Goal: Information Seeking & Learning: Find specific fact

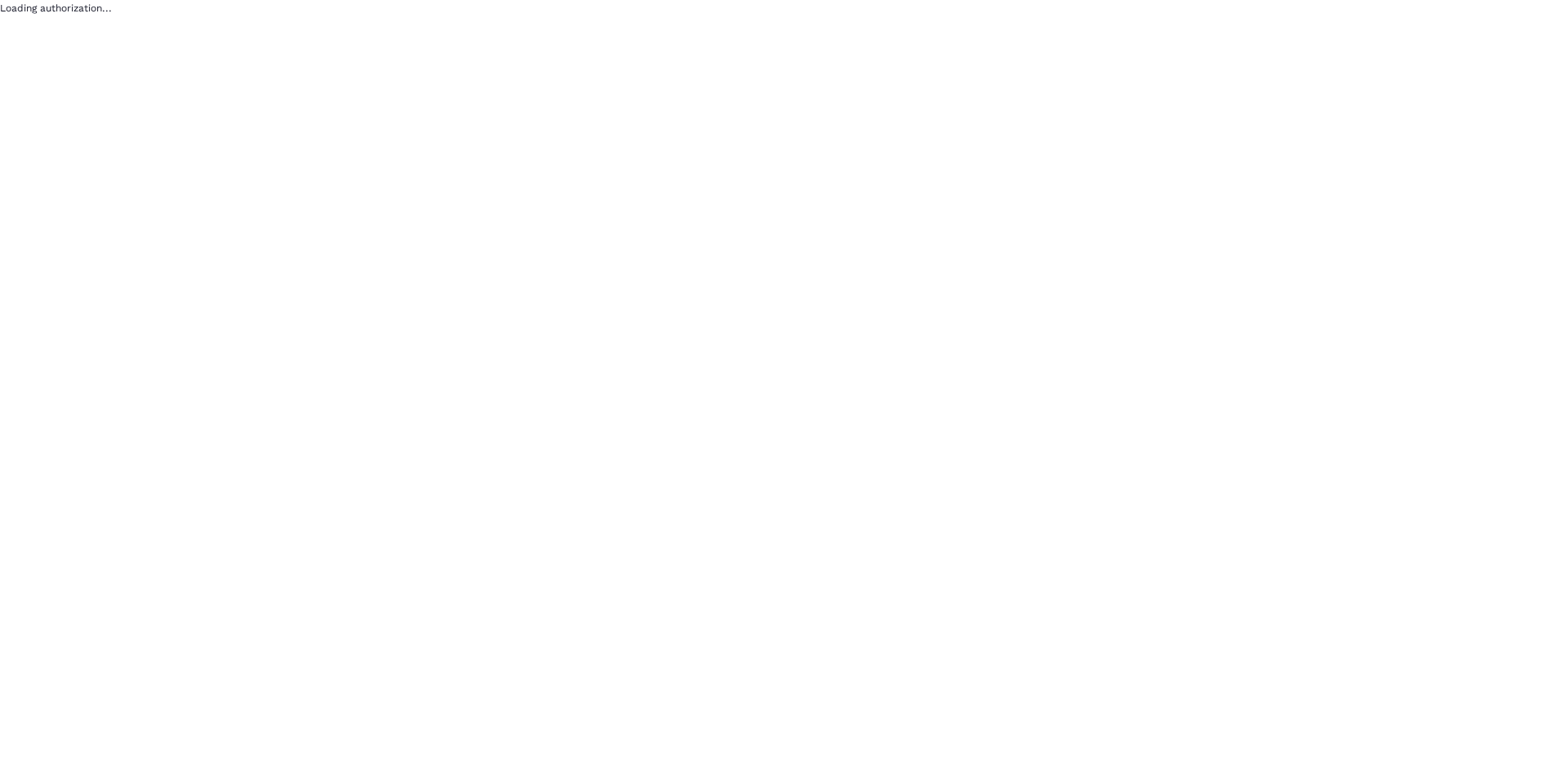
click at [731, 262] on div "Loading authorization..." at bounding box center [784, 382] width 1568 height 763
click at [237, 157] on div "Loading authorization..." at bounding box center [784, 382] width 1568 height 763
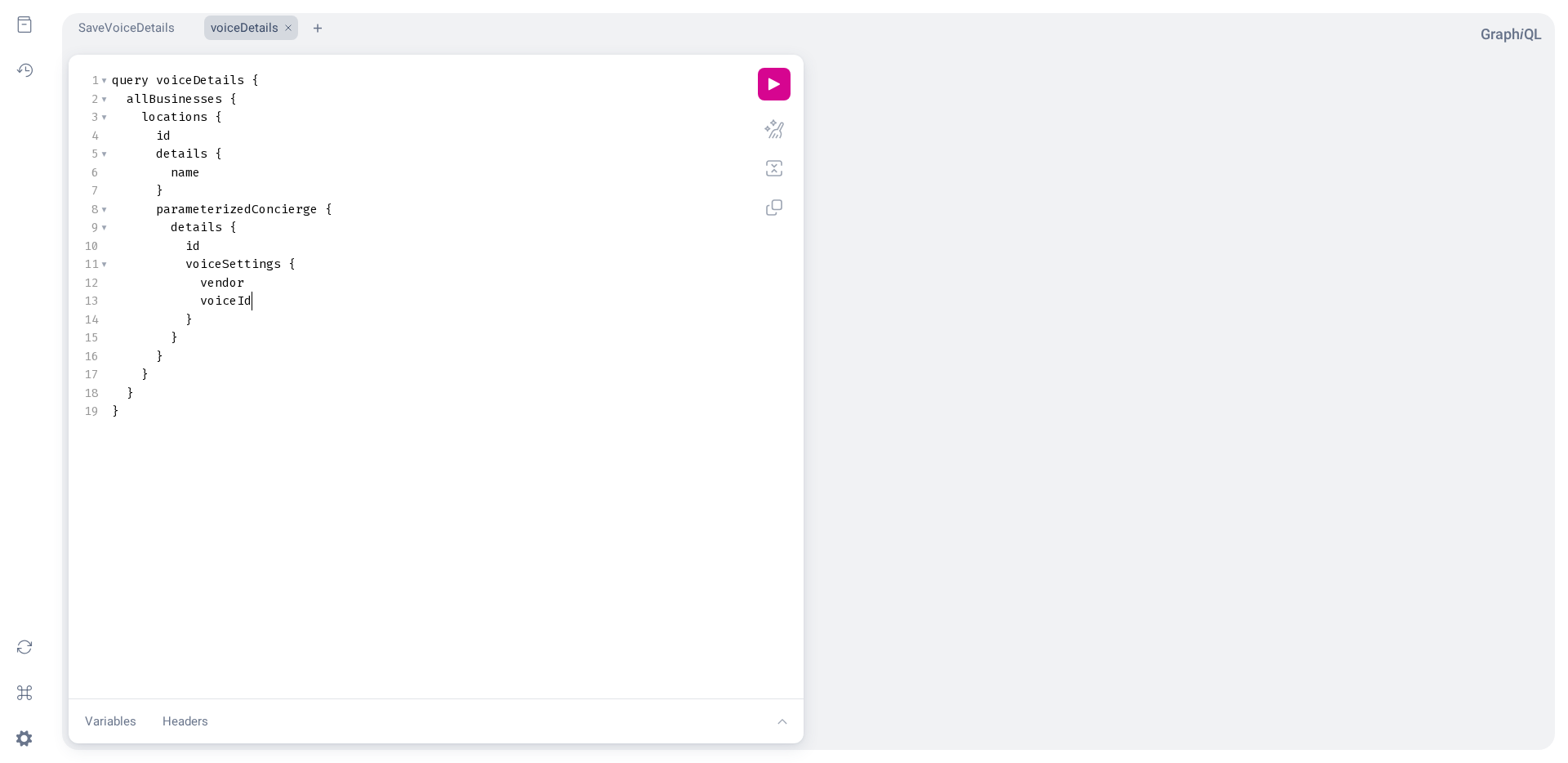
scroll to position [1, 0]
click at [500, 292] on pre "voiceId" at bounding box center [433, 301] width 648 height 19
click at [175, 119] on span "locations" at bounding box center [175, 116] width 67 height 16
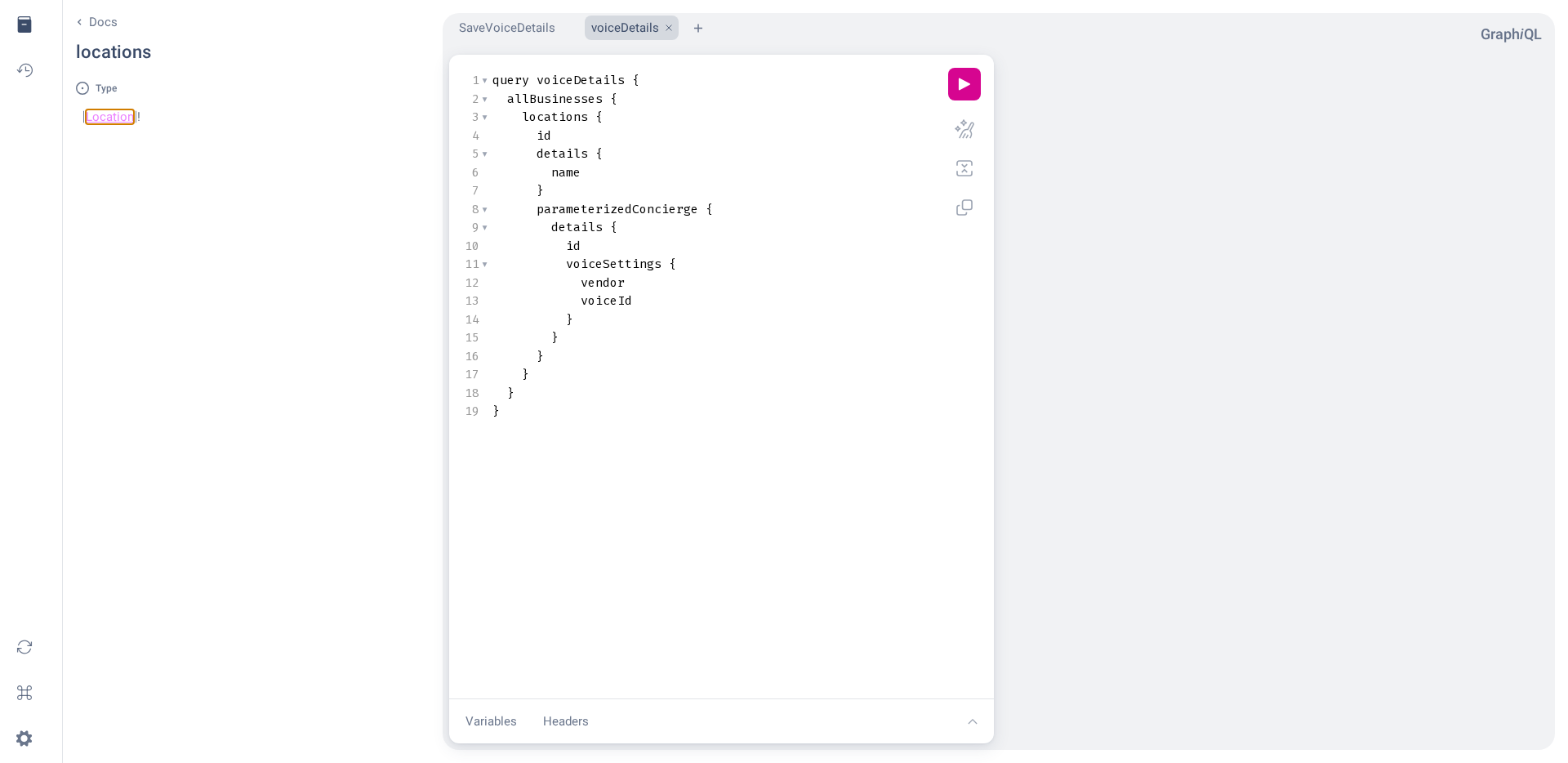
click at [103, 115] on link "Location" at bounding box center [110, 116] width 48 height 15
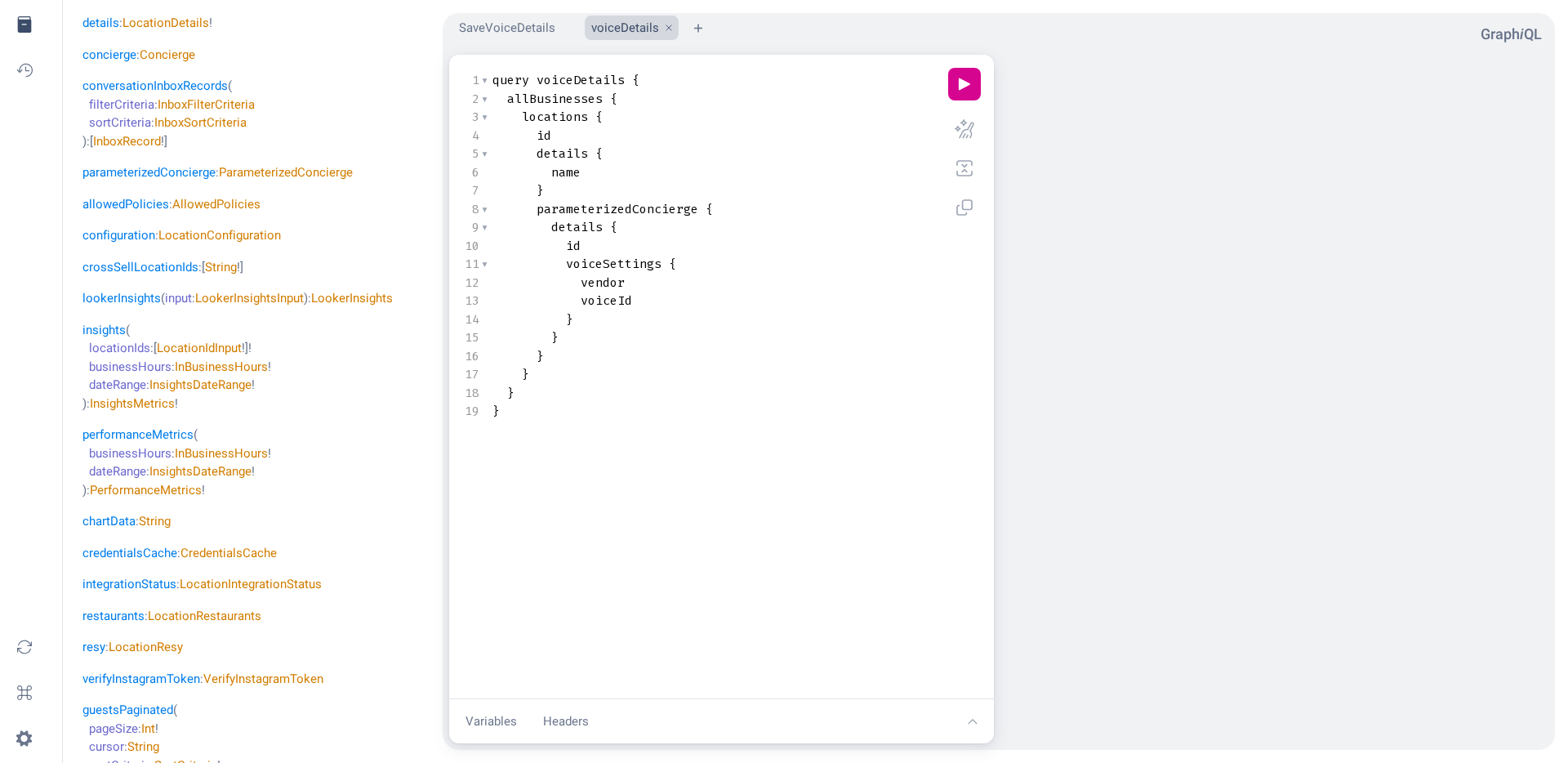
scroll to position [0, 0]
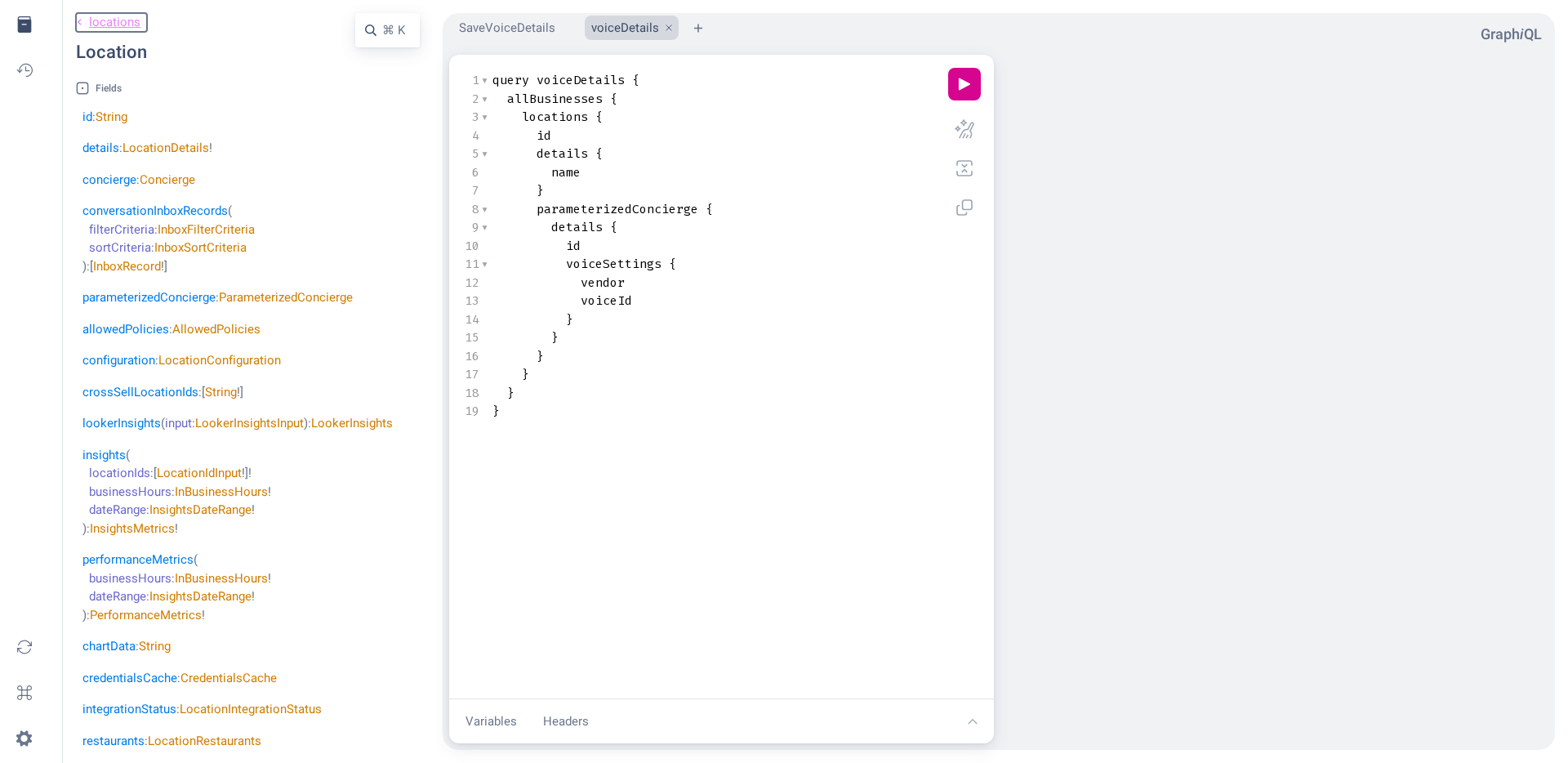
click at [84, 18] on link "chevron left icon locations" at bounding box center [111, 22] width 71 height 19
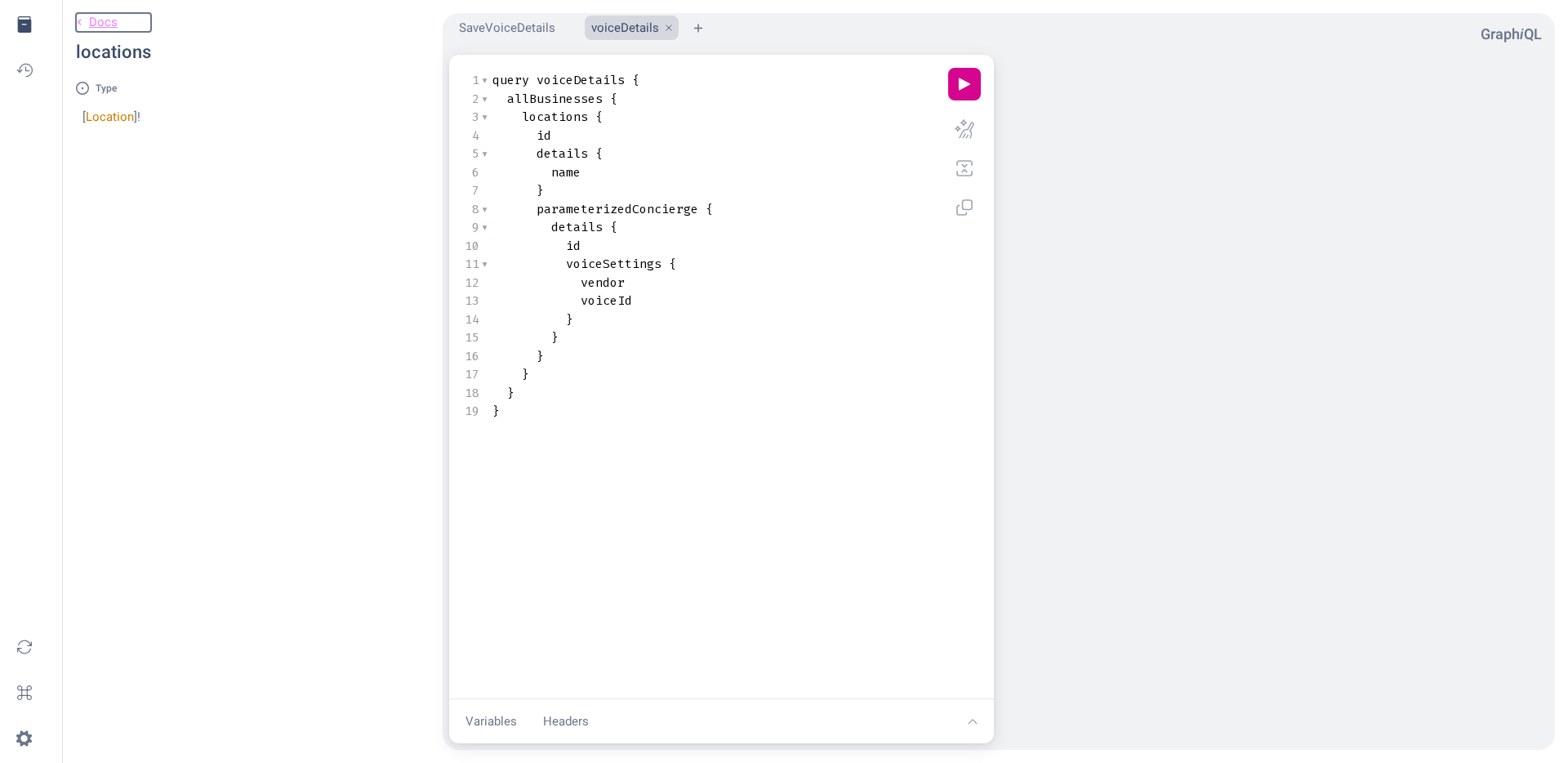
click at [84, 18] on link "chevron left icon Docs" at bounding box center [113, 22] width 75 height 19
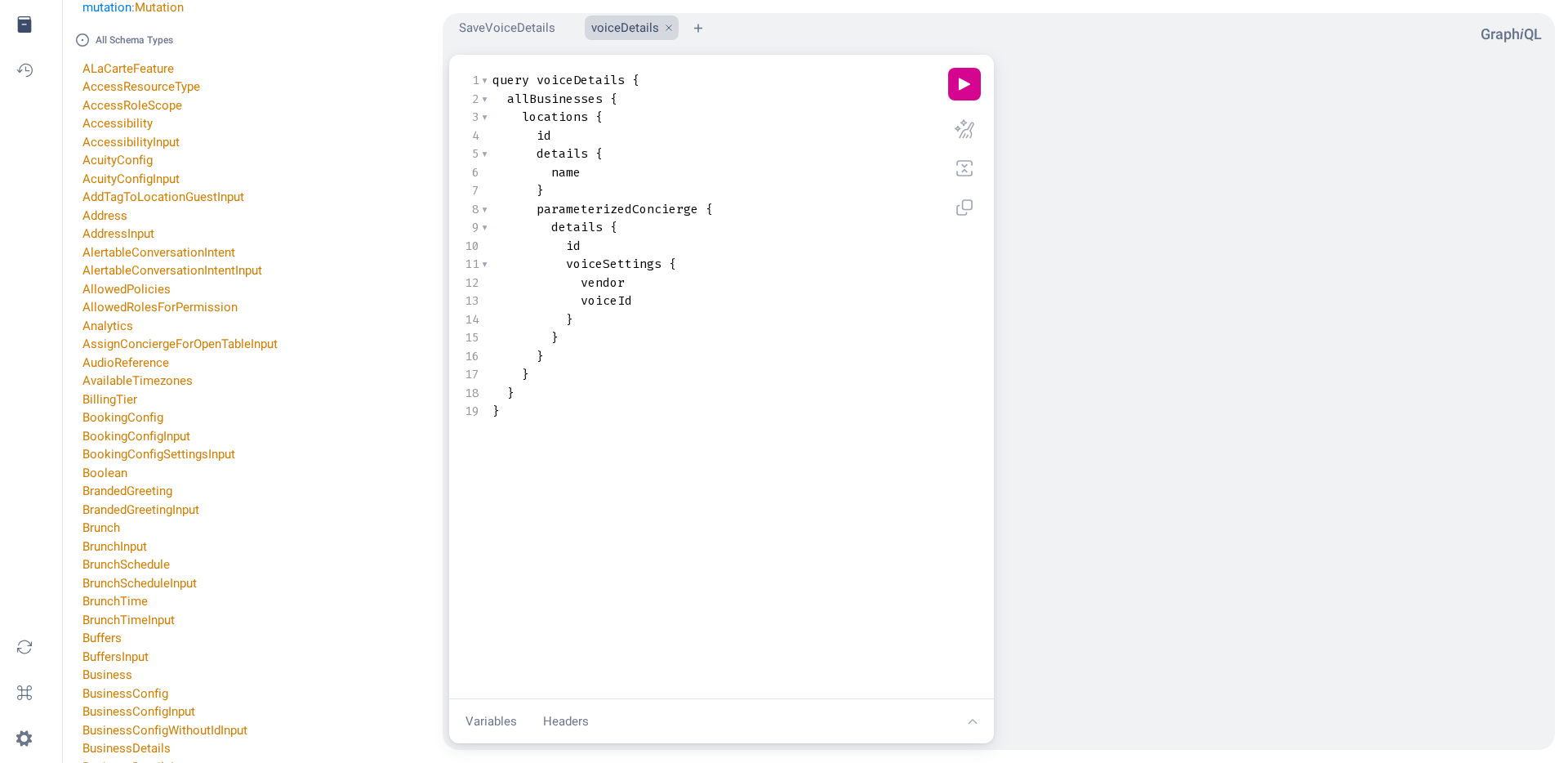
scroll to position [187, 0]
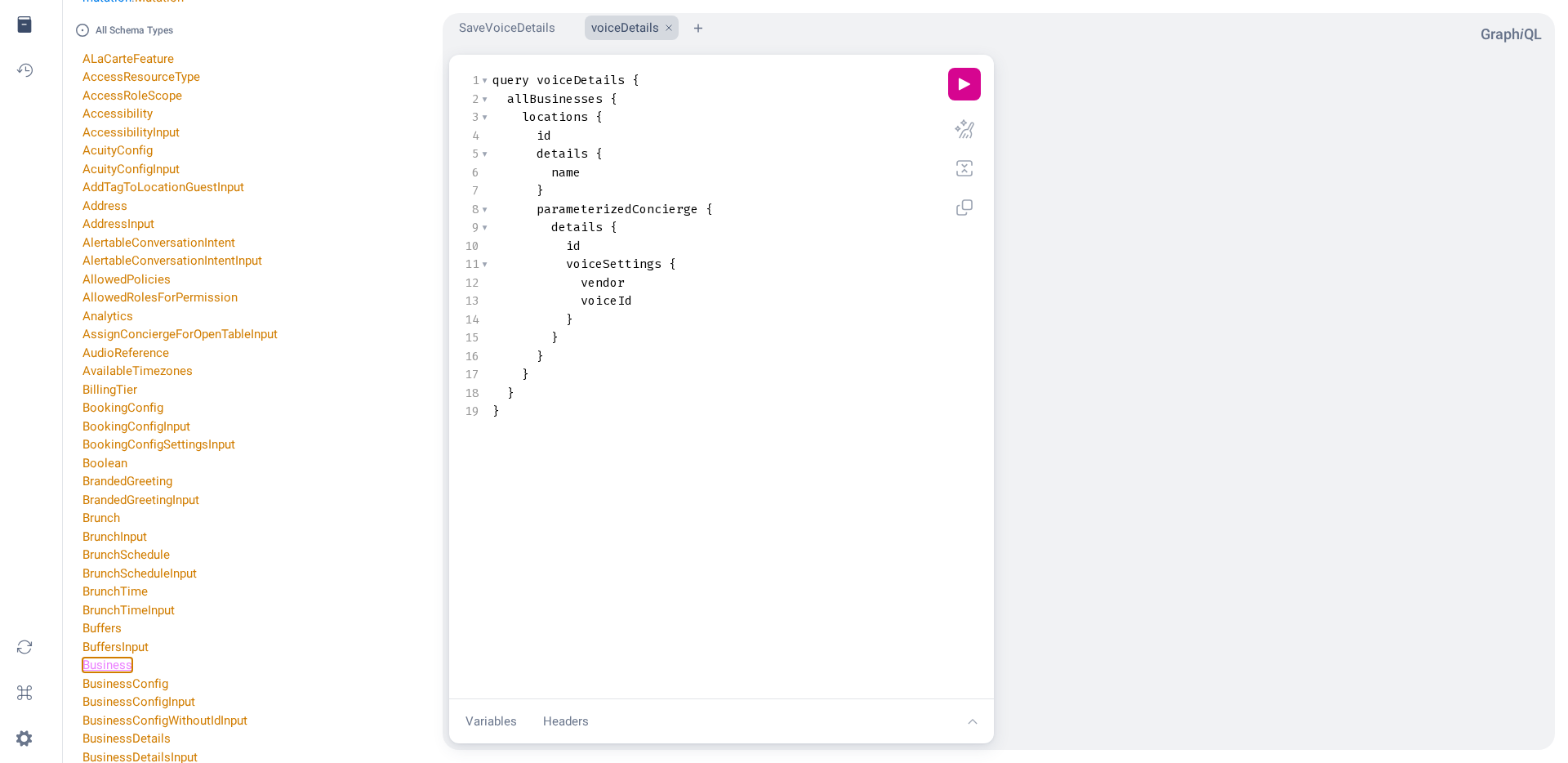
click at [117, 665] on link "Business" at bounding box center [107, 665] width 49 height 15
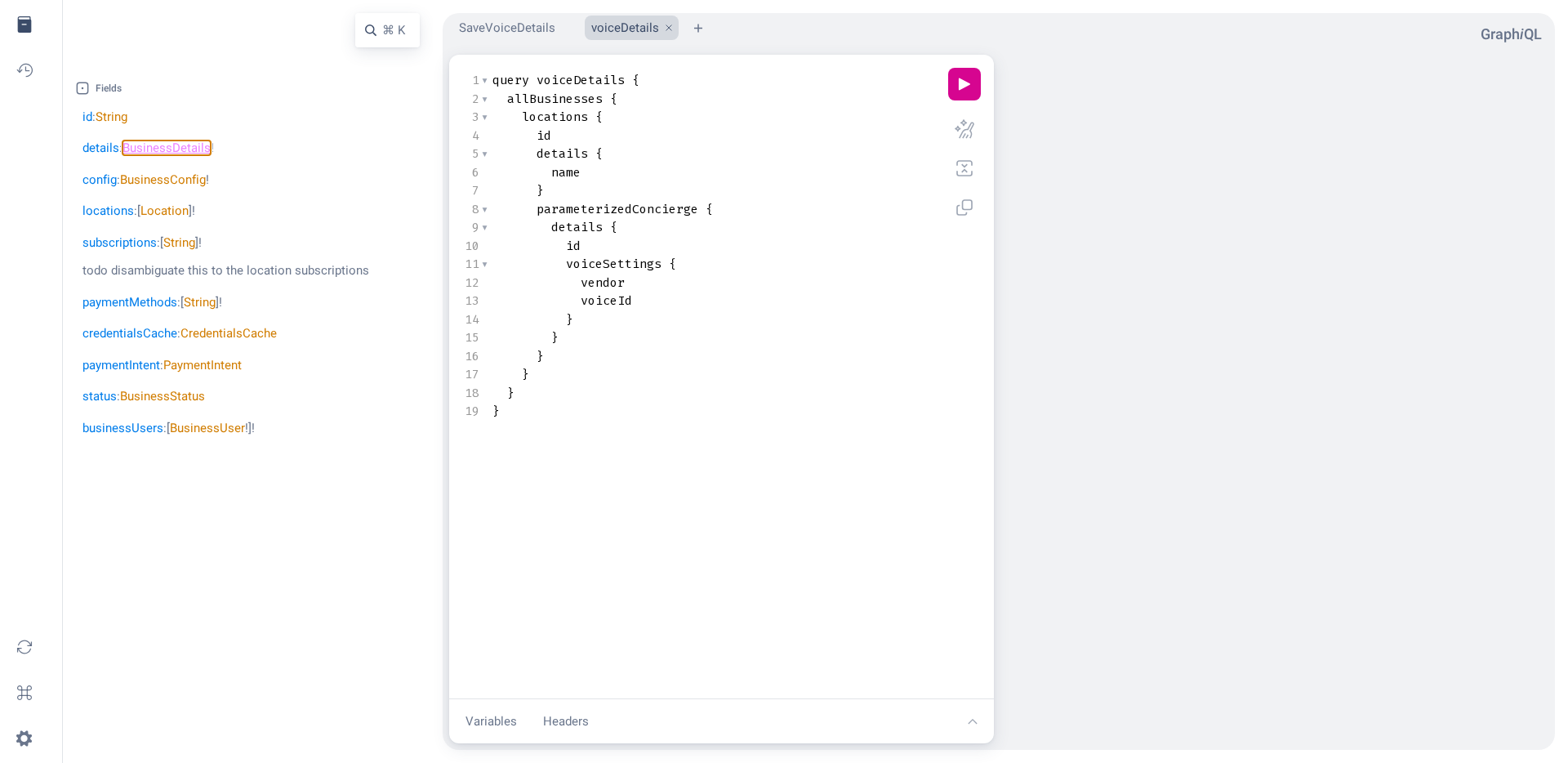
click at [177, 149] on link "BusinessDetails" at bounding box center [166, 148] width 88 height 15
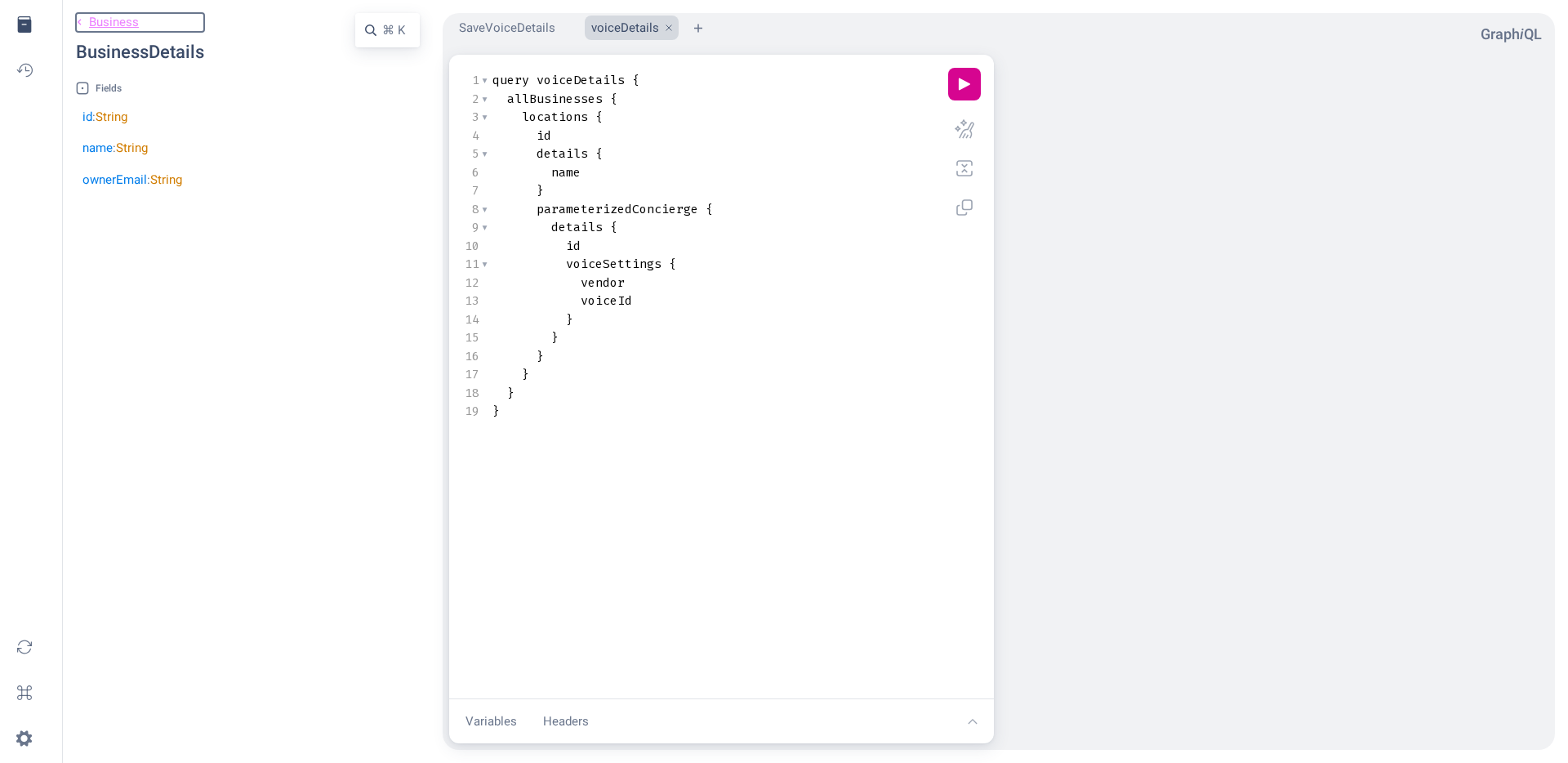
click at [86, 27] on link "chevron left icon Business" at bounding box center [140, 22] width 128 height 19
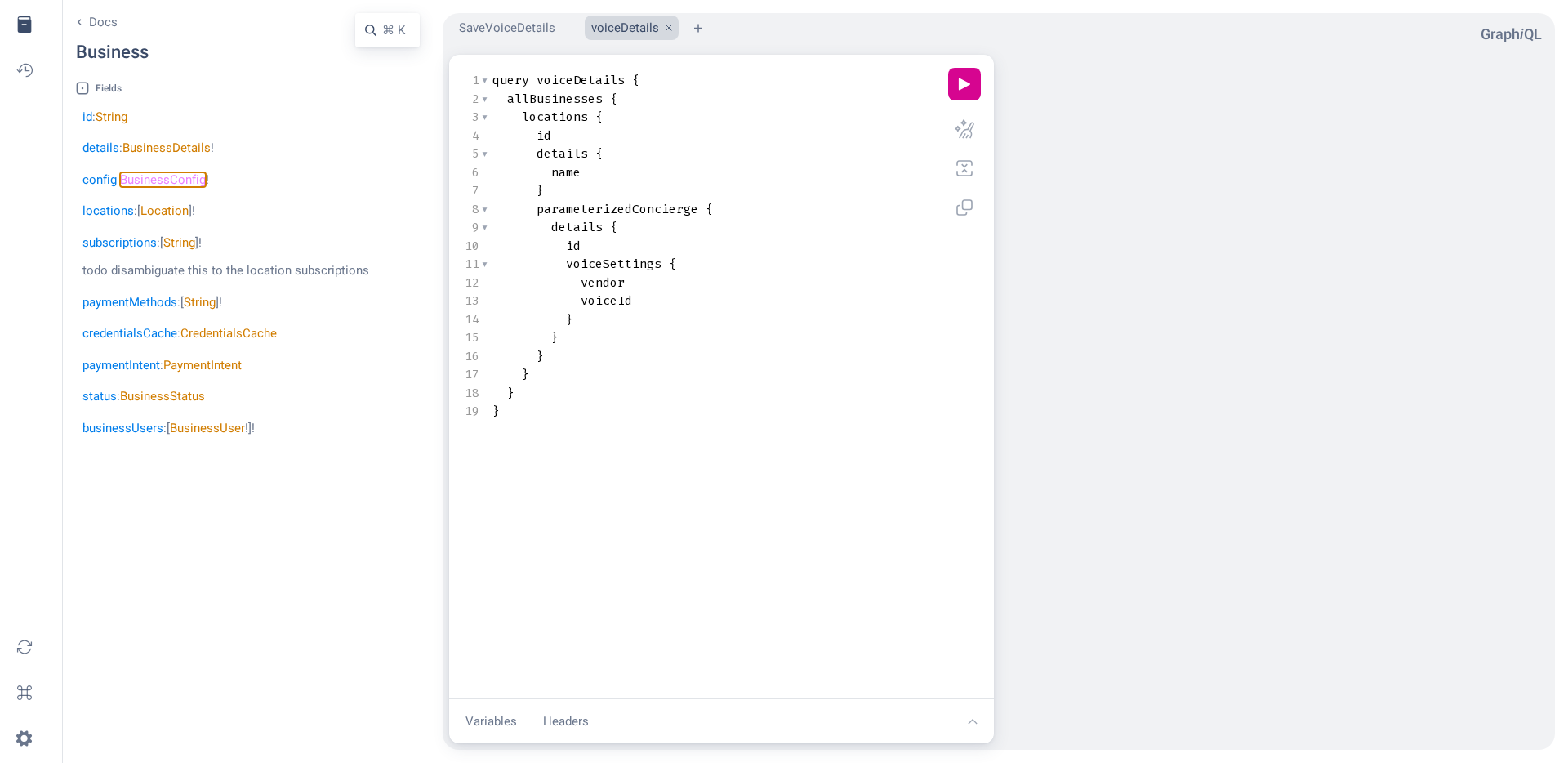
click at [158, 176] on link "BusinessConfig" at bounding box center [163, 179] width 86 height 15
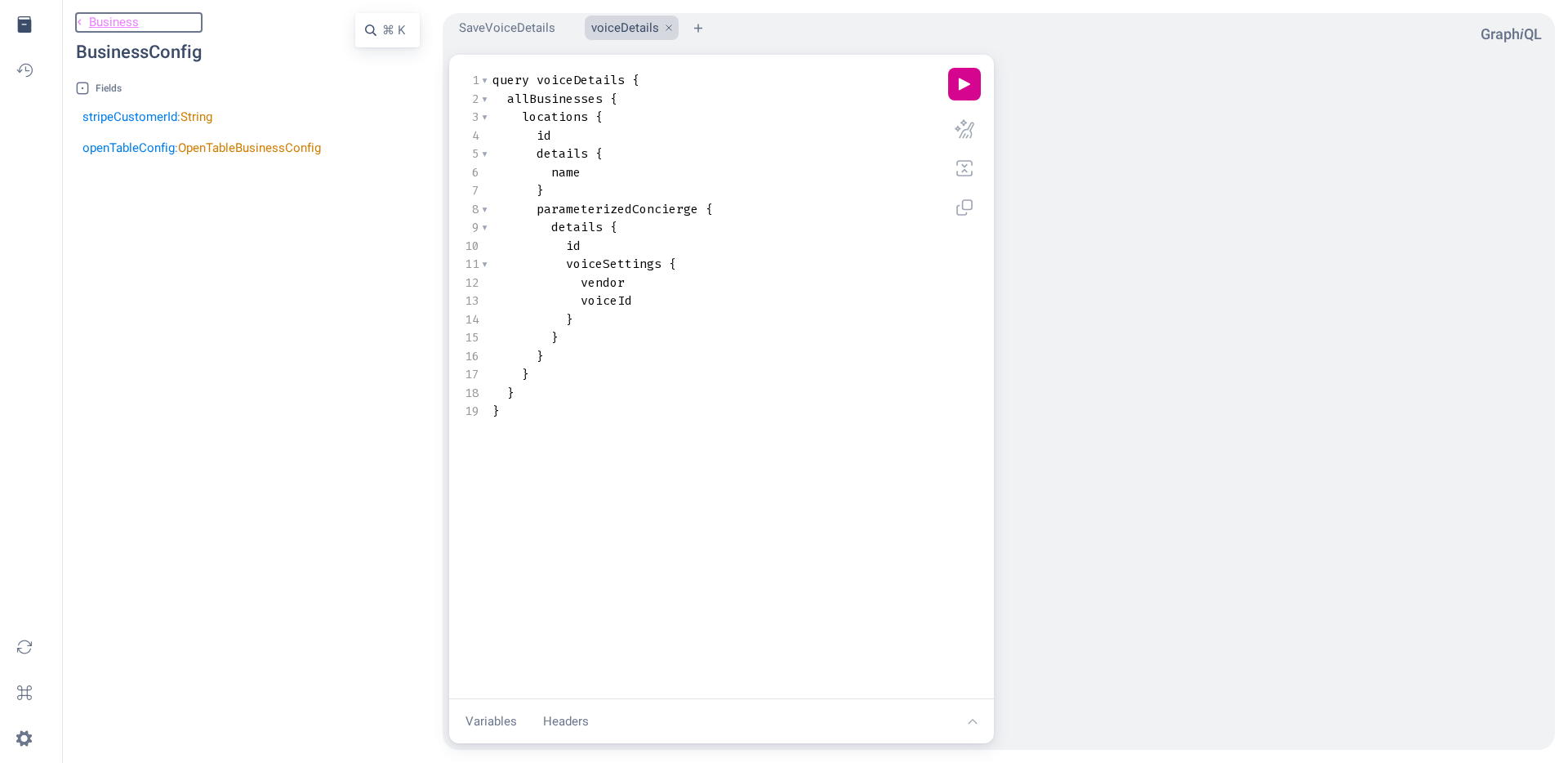
click at [81, 17] on link "chevron left icon Business" at bounding box center [138, 22] width 125 height 19
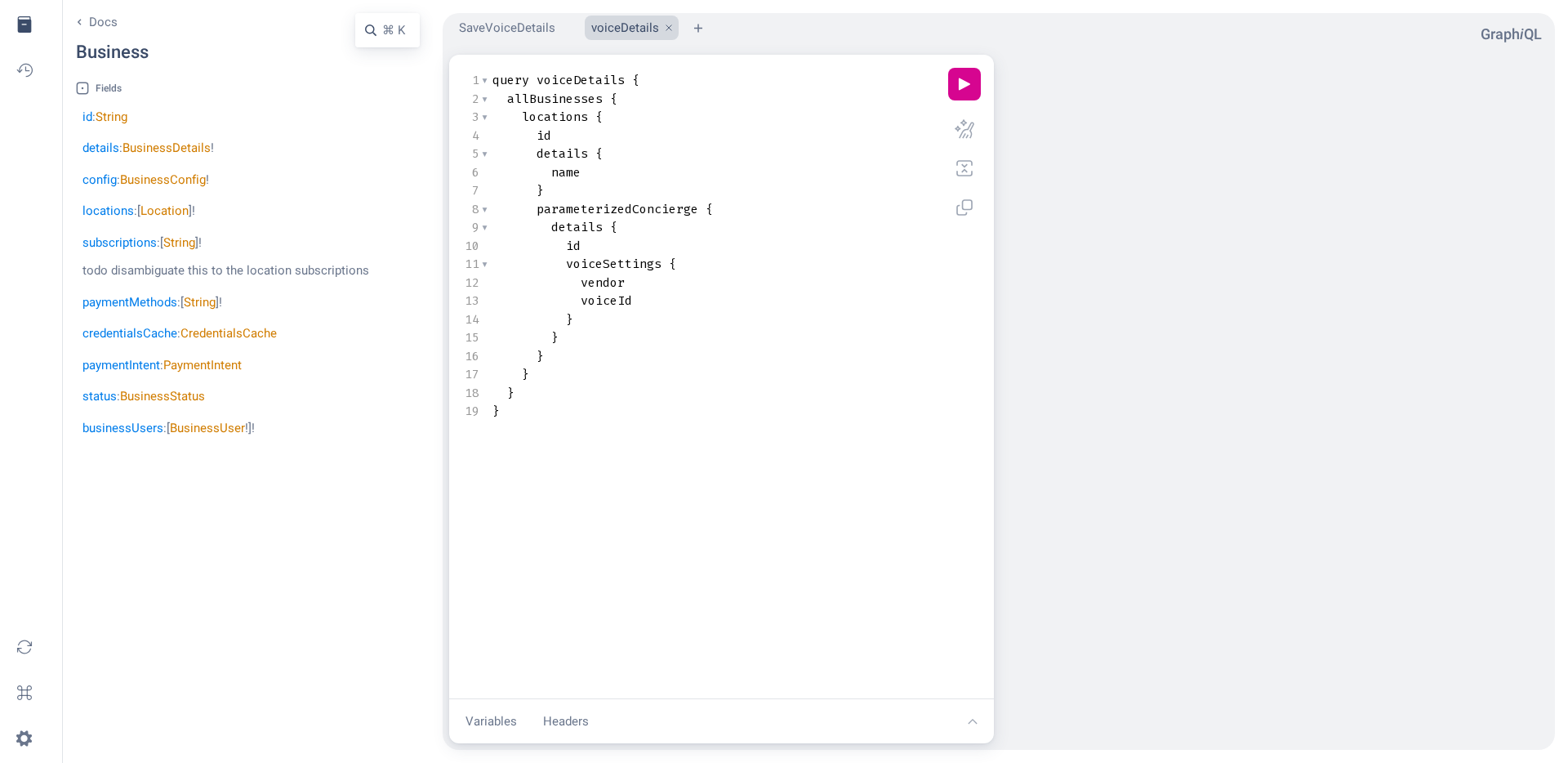
click at [532, 265] on span "Query Editor" at bounding box center [529, 264] width 73 height 16
drag, startPoint x: 523, startPoint y: 110, endPoint x: 503, endPoint y: 110, distance: 20.0
click at [509, 110] on span "Query Editor" at bounding box center [507, 116] width 29 height 16
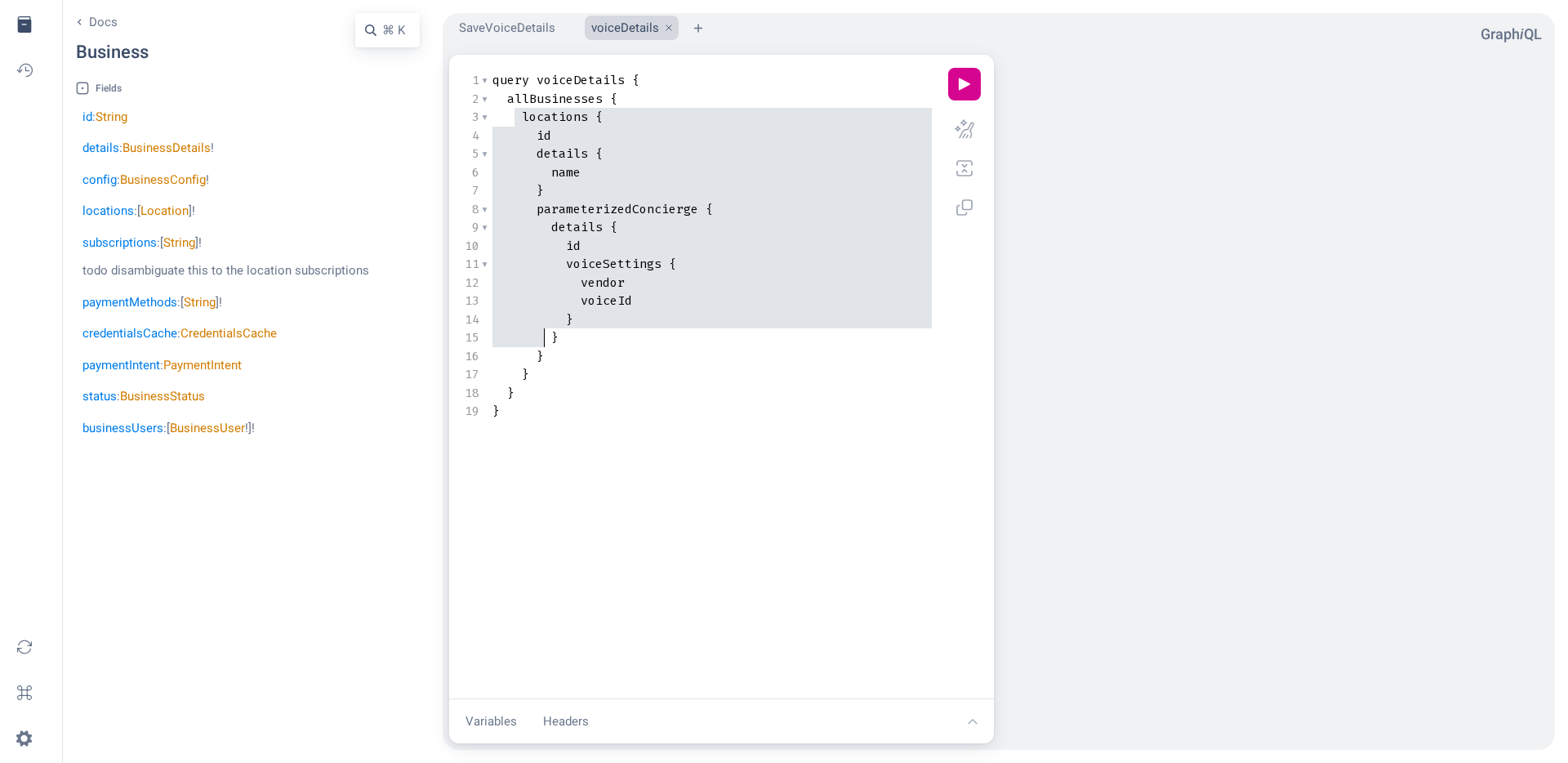
type textarea "locations { id details { name } parameterizedConcierge { details { id voiceSett…"
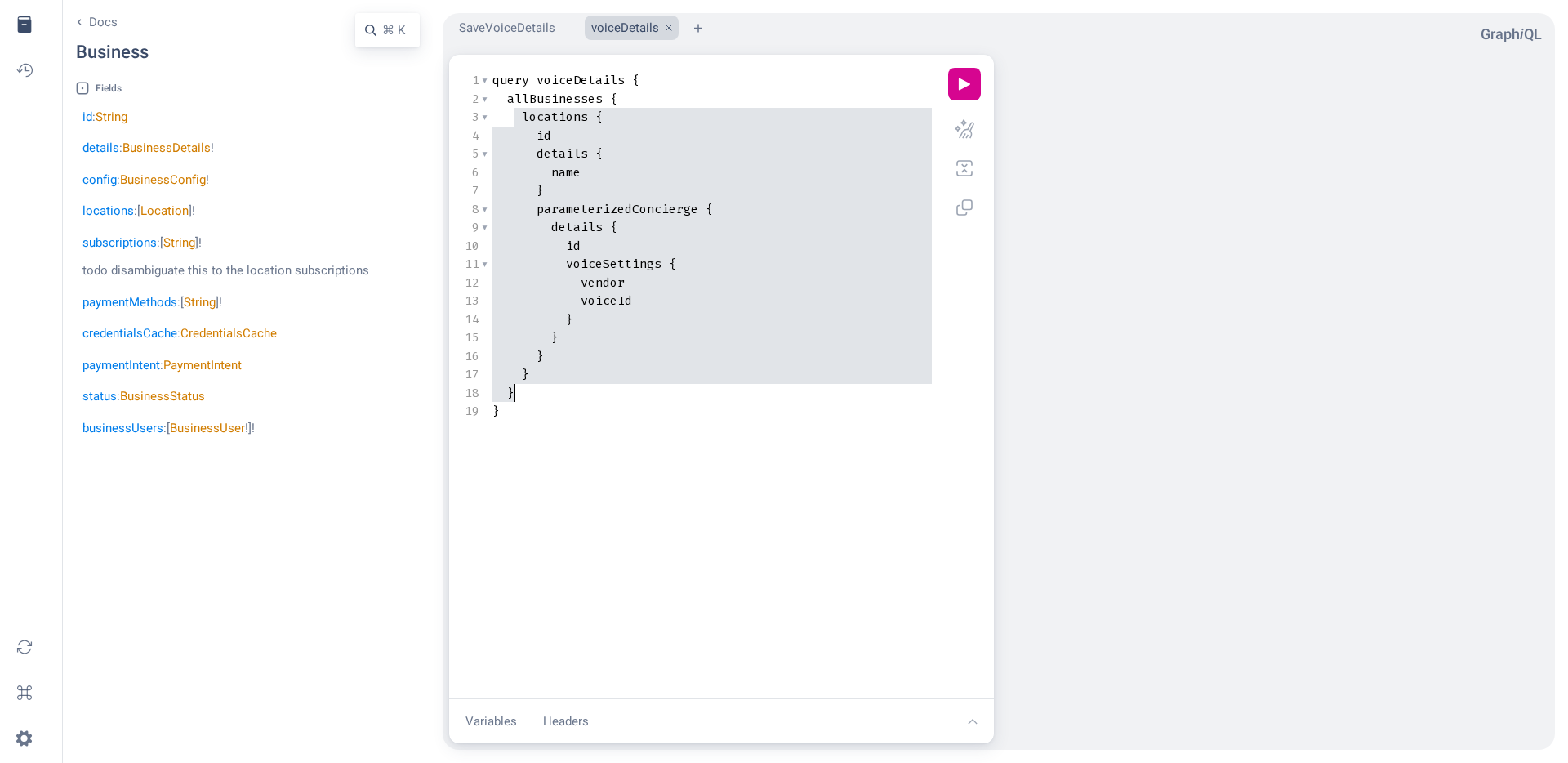
drag, startPoint x: 518, startPoint y: 114, endPoint x: 547, endPoint y: 387, distance: 274.5
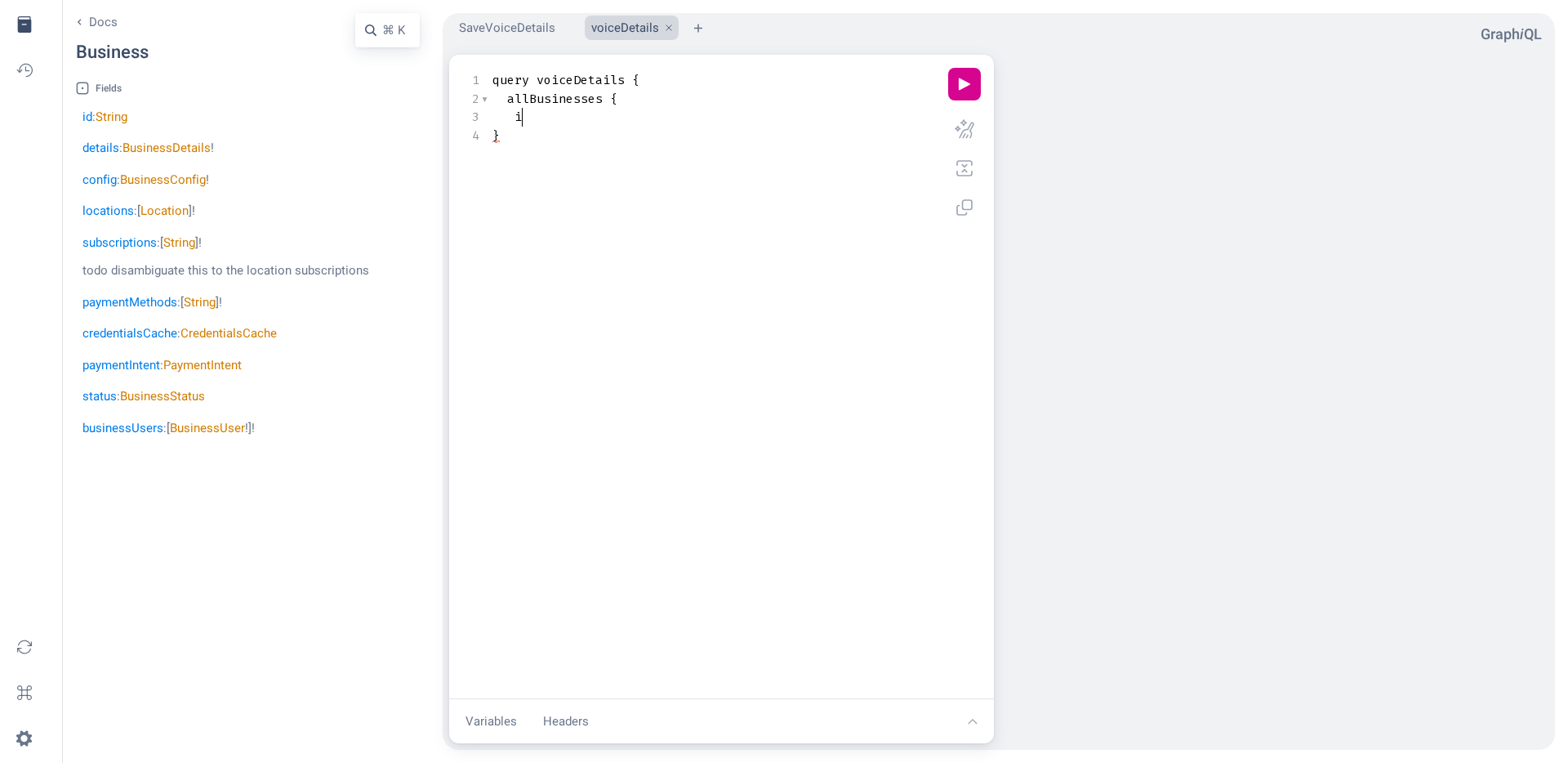
type textarea "id"
type textarea "}"
type textarea "de"
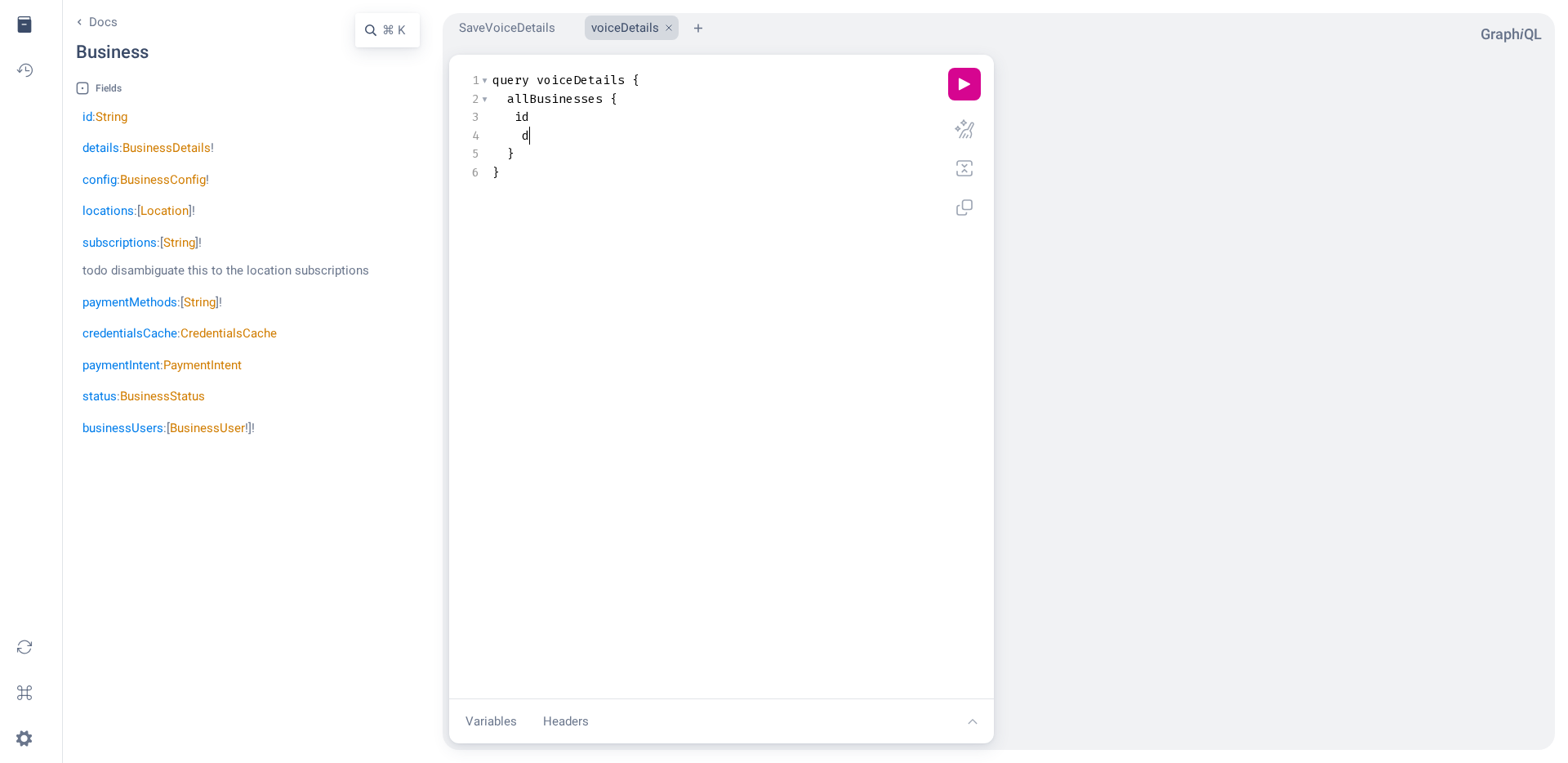
scroll to position [0, 14]
type textarea "pay"
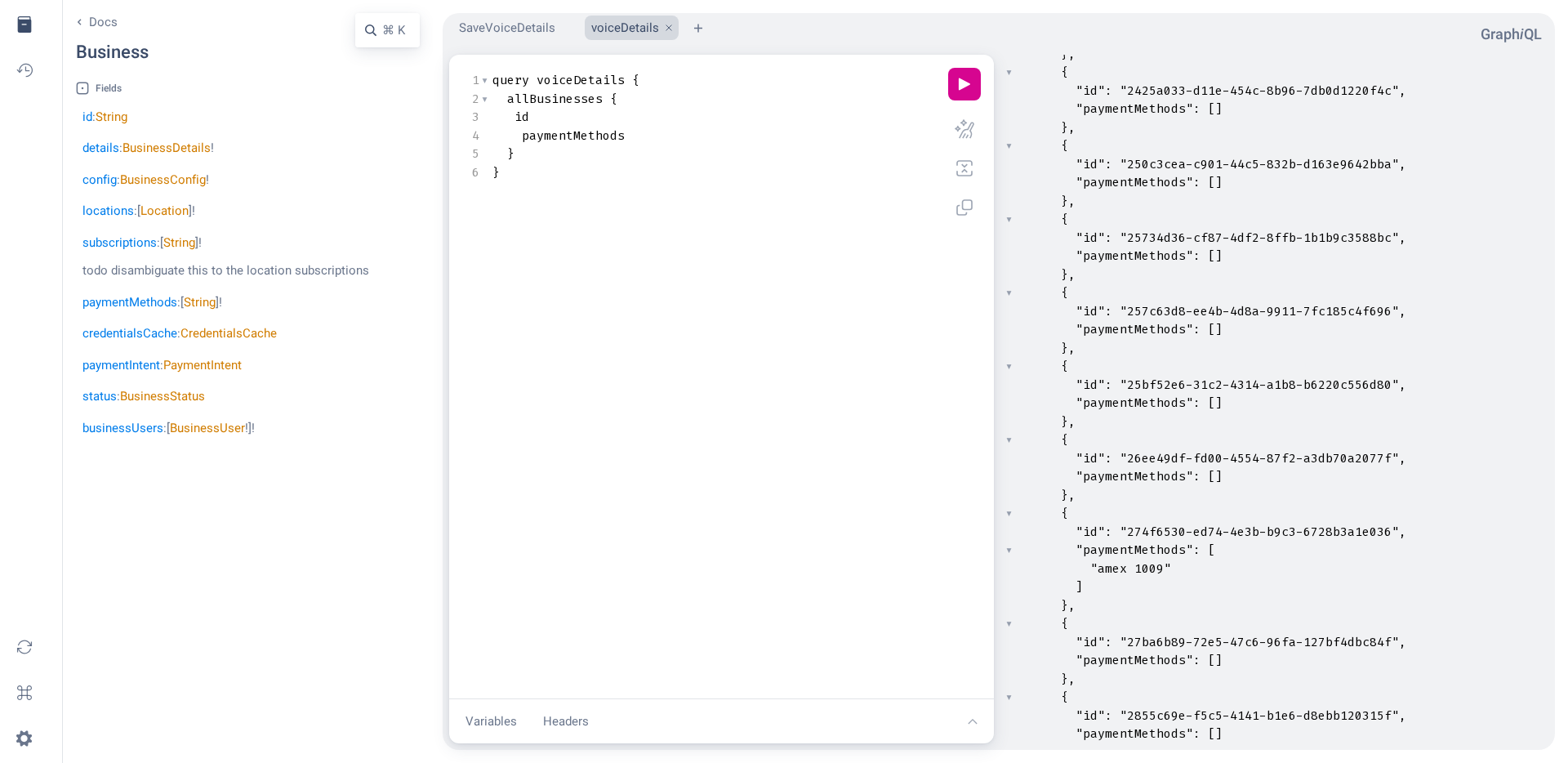
scroll to position [0, 0]
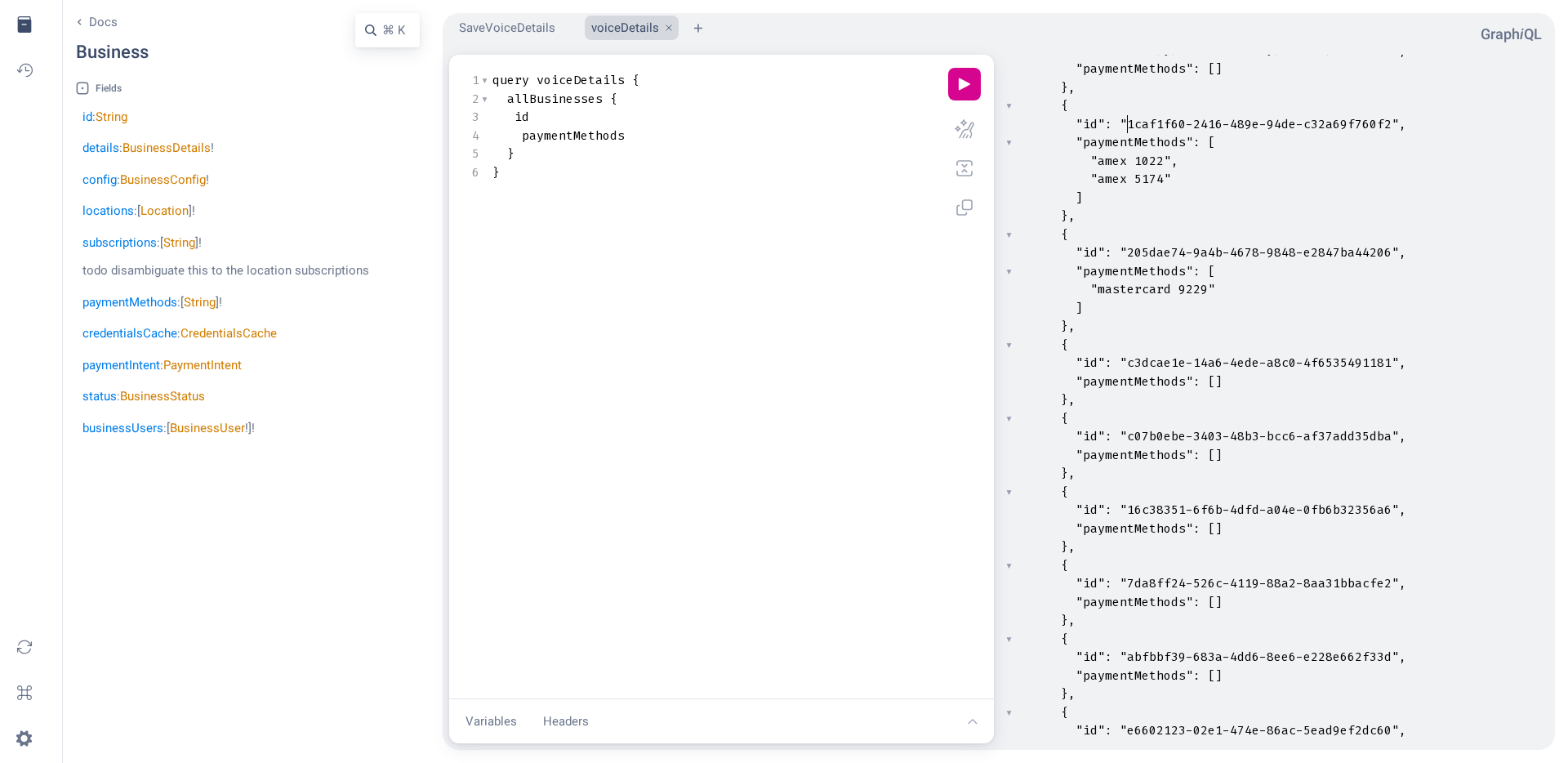
click at [1128, 120] on span ""1caf1f60-2416-489e-94de-c32a69f760f2"" at bounding box center [1259, 124] width 279 height 16
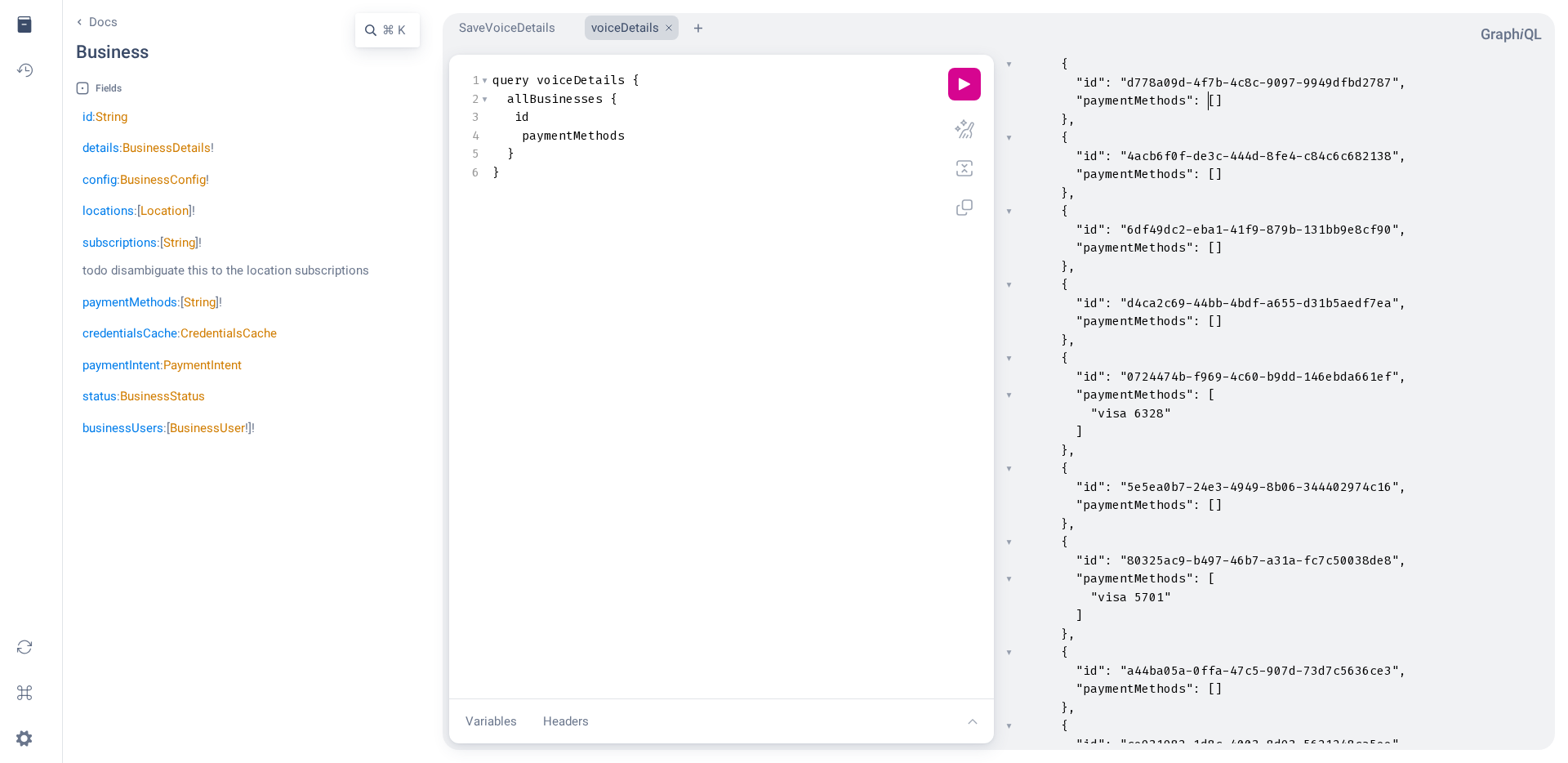
click at [1205, 110] on pre "}," at bounding box center [1281, 119] width 535 height 19
type input "amex"
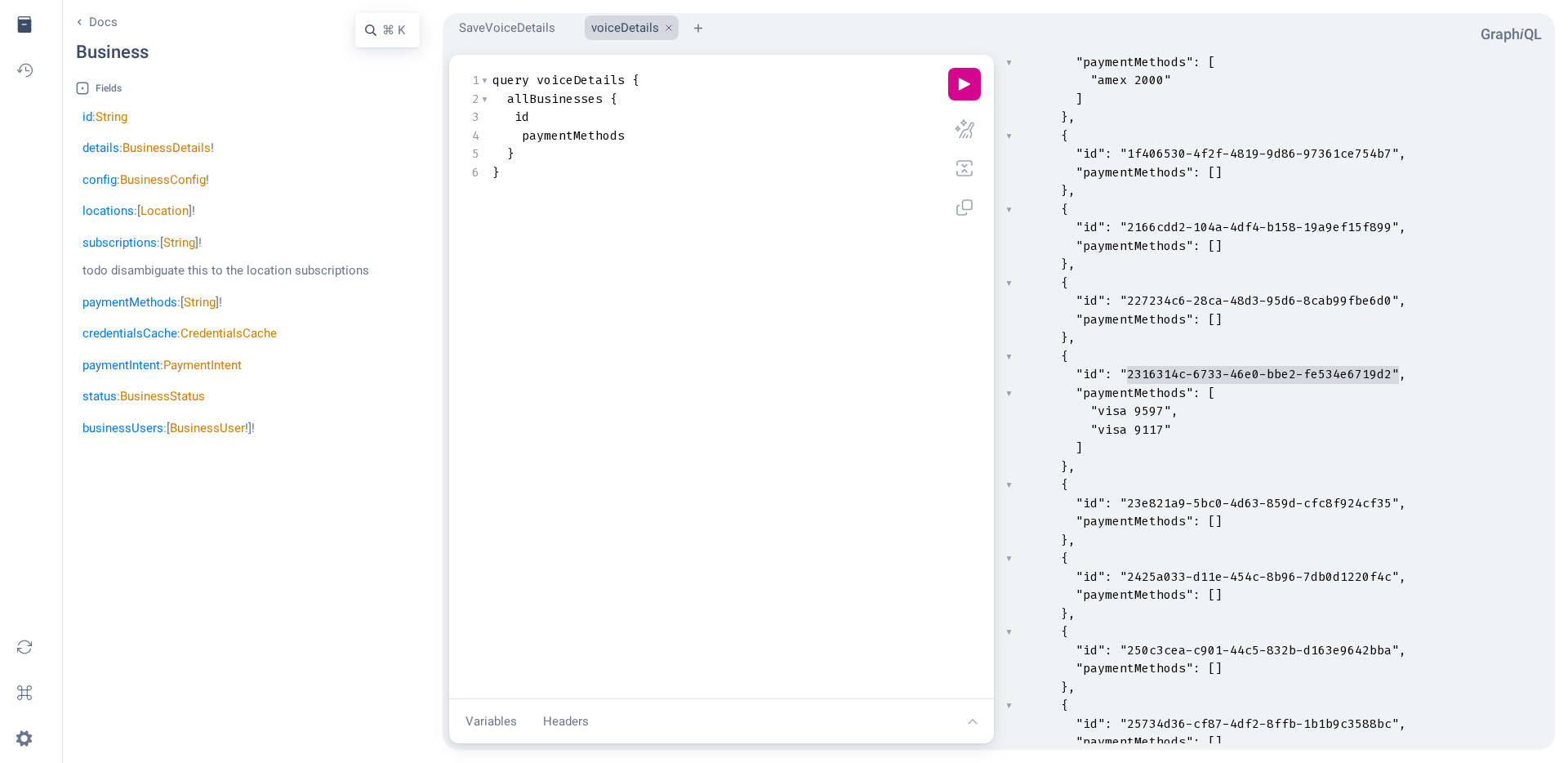
type textarea "2316314c-6733-46e0-bbe2-fe534e6719d2"
drag, startPoint x: 1126, startPoint y: 376, endPoint x: 1389, endPoint y: 366, distance: 263.2
click at [1234, 325] on pre ""paymentMethods" : []" at bounding box center [1281, 320] width 535 height 19
type input "visa"
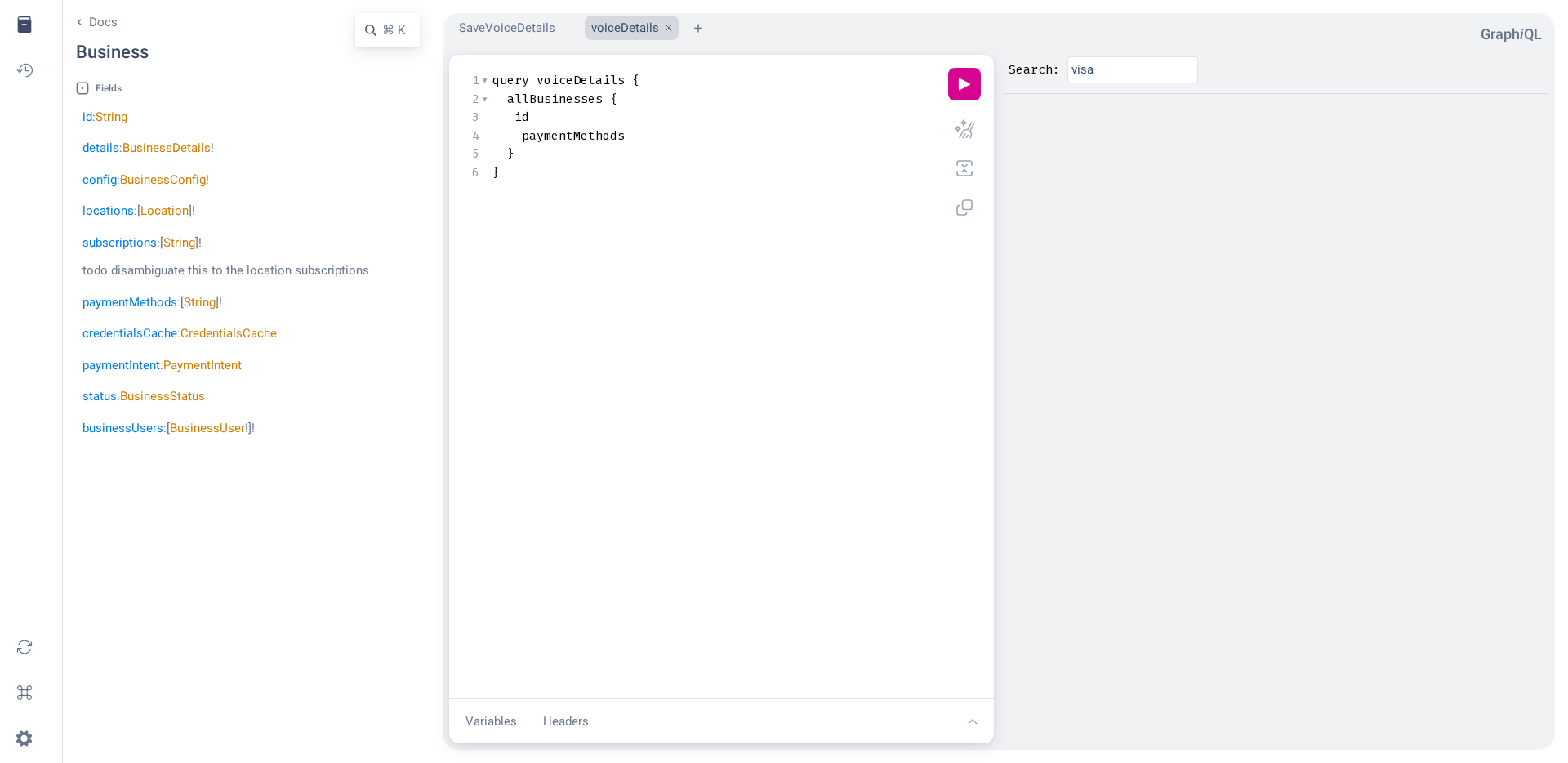
scroll to position [24888, 0]
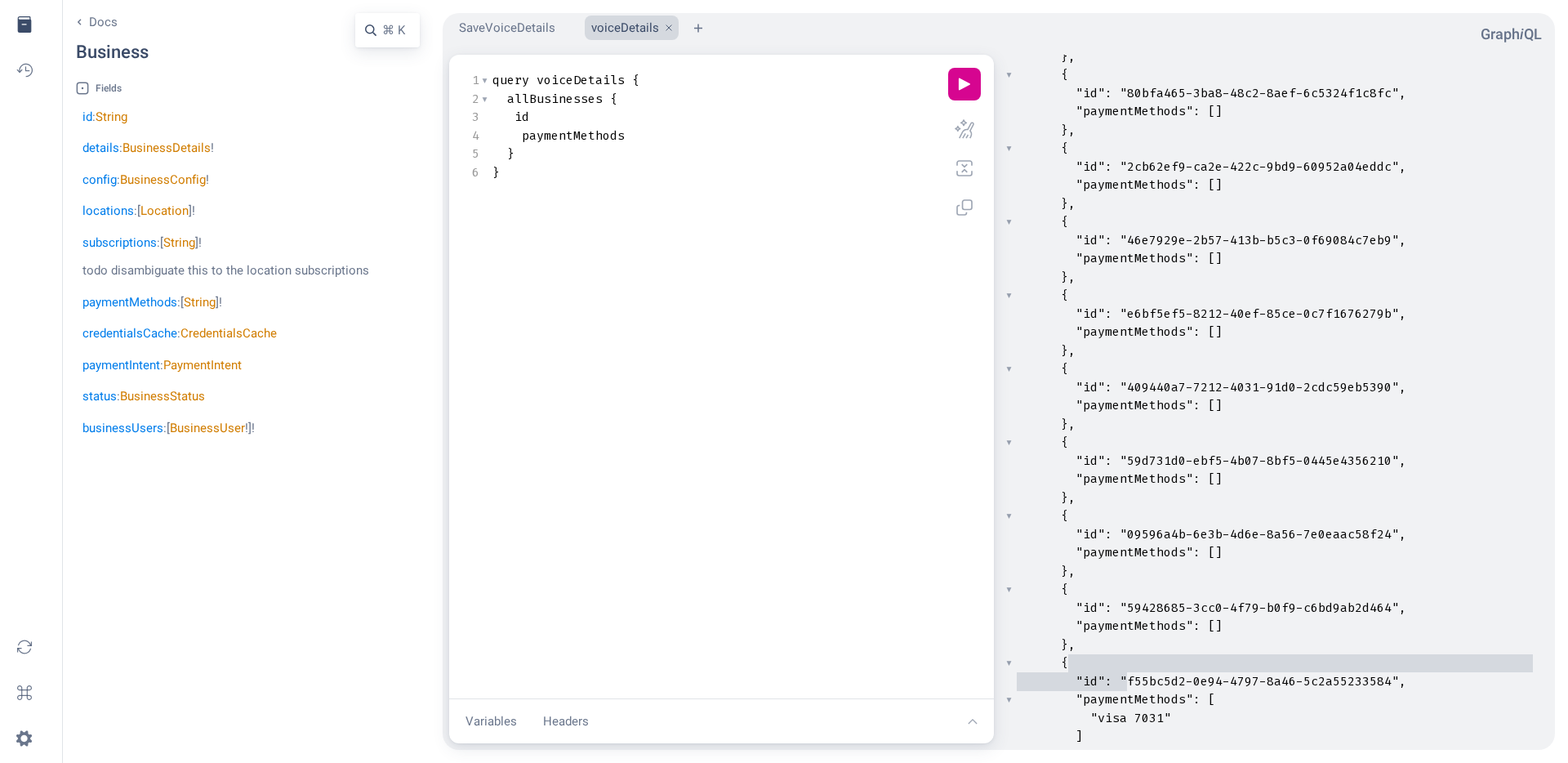
type textarea "f55bc5d2-0e94-4797-8a46-5c2a55233584"
drag, startPoint x: 1124, startPoint y: 677, endPoint x: 1389, endPoint y: 678, distance: 265.0
click at [628, 121] on pre "id" at bounding box center [718, 117] width 458 height 19
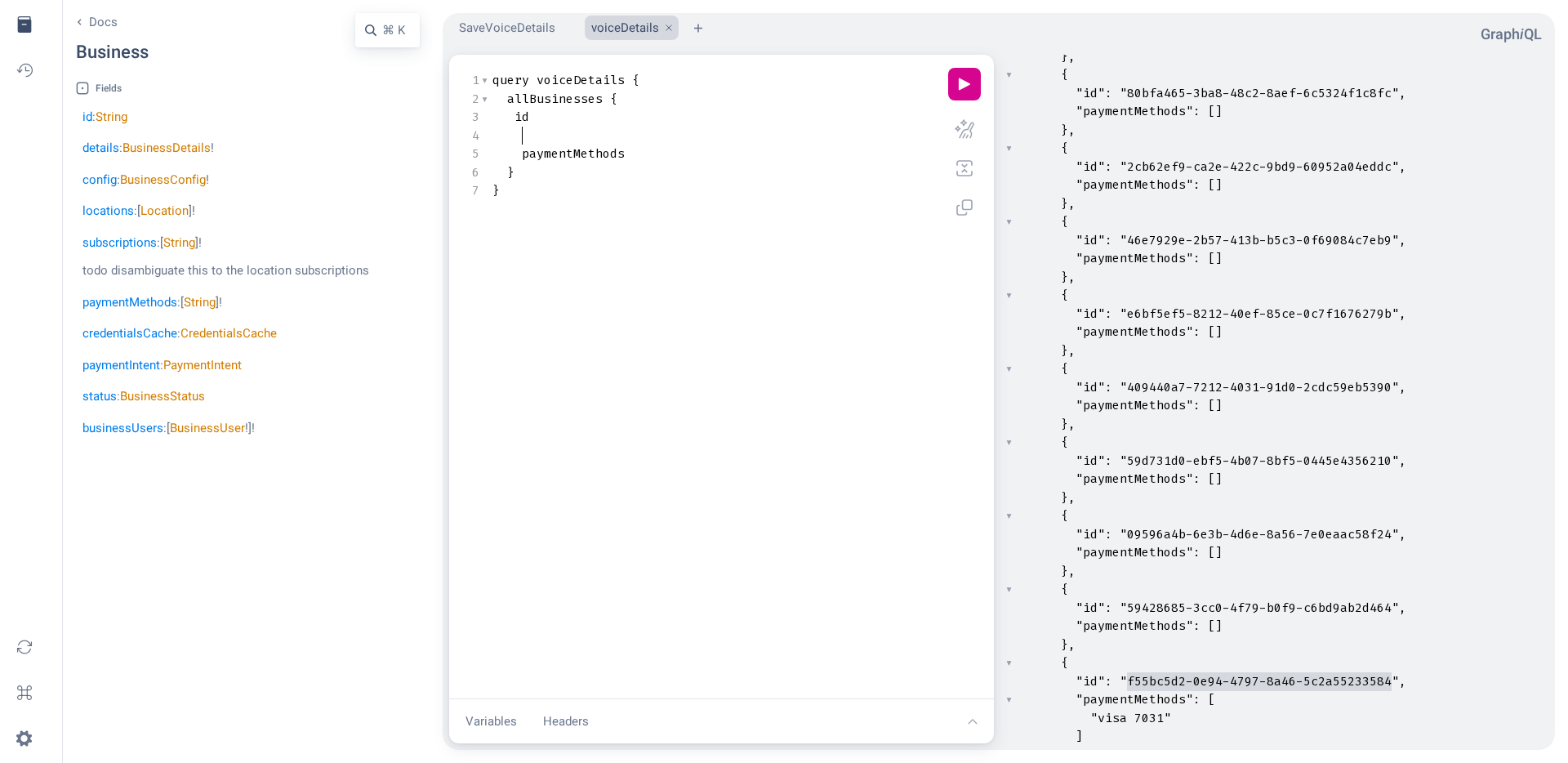
type textarea "m"
type textarea "na"
type textarea "de"
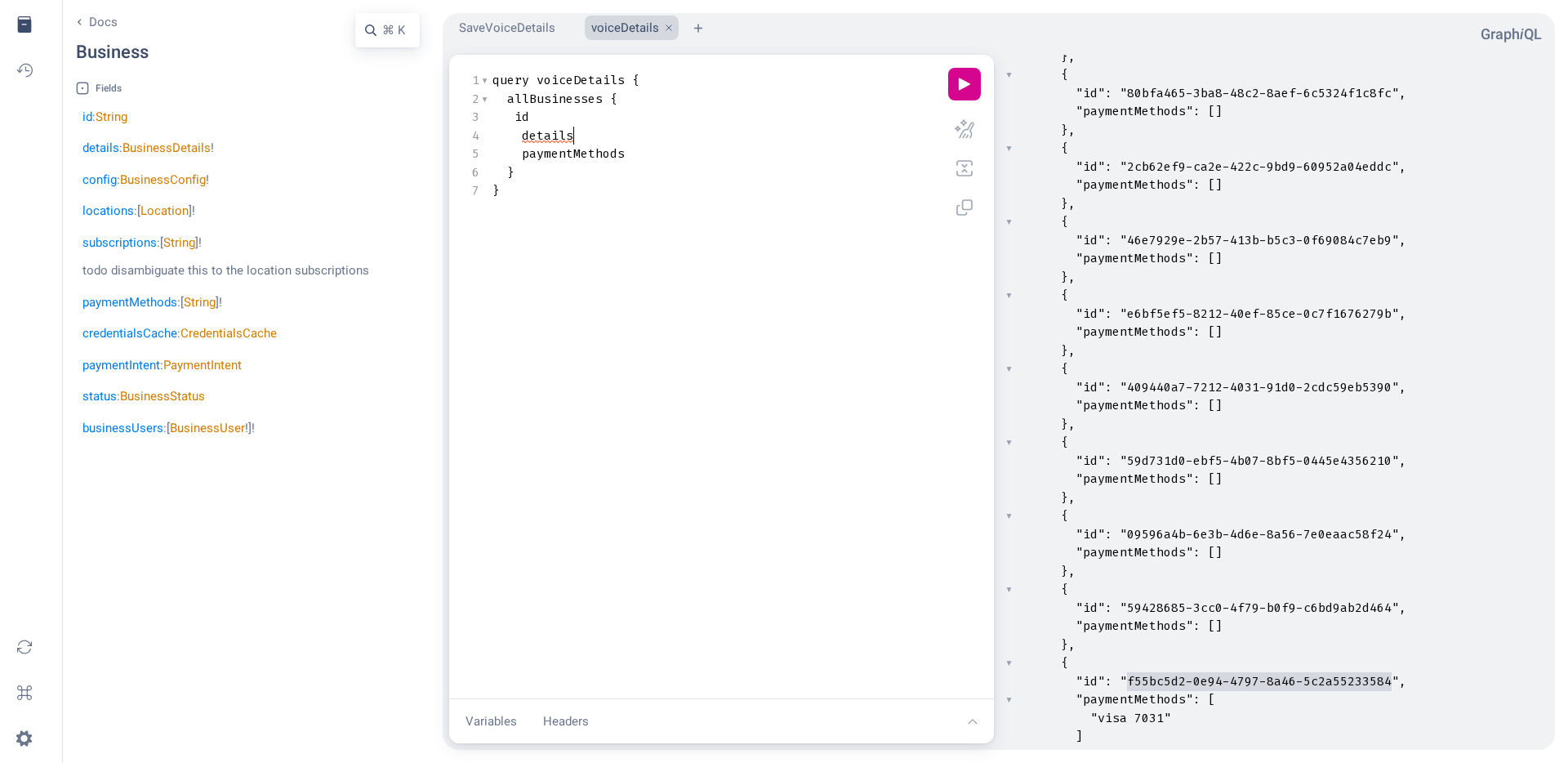
scroll to position [0, 9]
type textarea "n"
click at [969, 84] on button "play icon" at bounding box center [965, 84] width 32 height 32
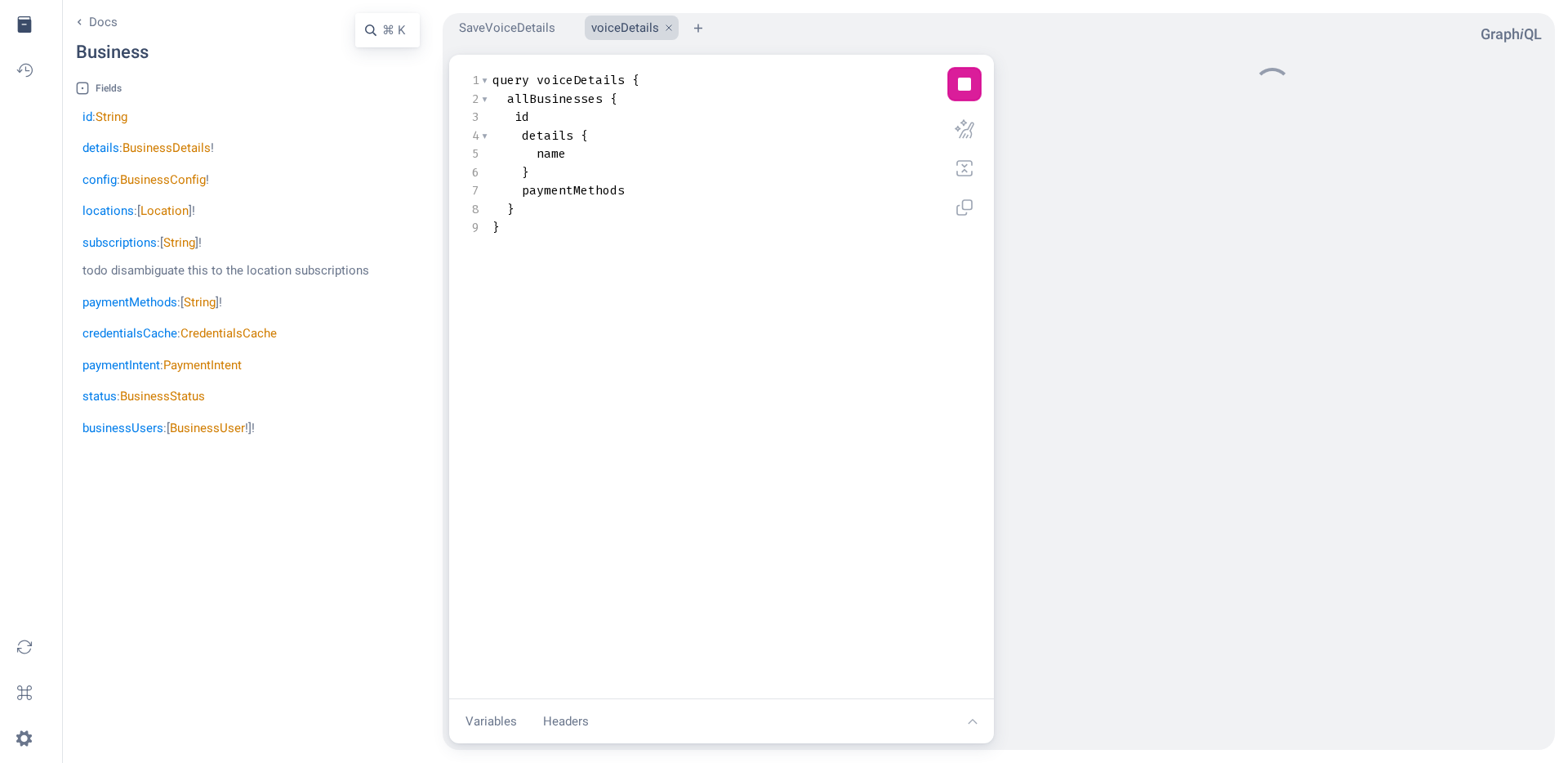
scroll to position [0, 0]
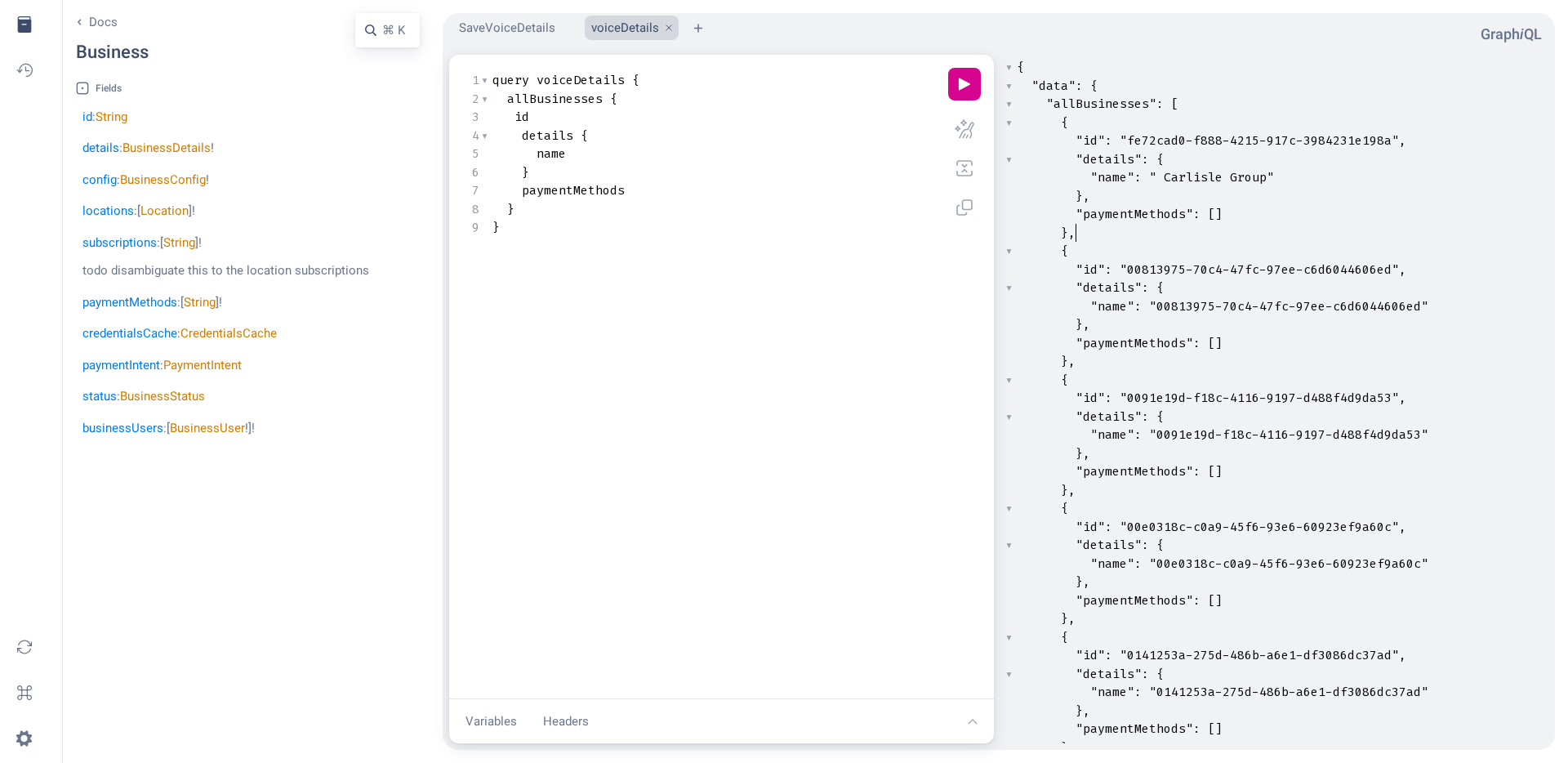
click at [1271, 225] on pre "}," at bounding box center [1281, 233] width 535 height 19
type input "visa"
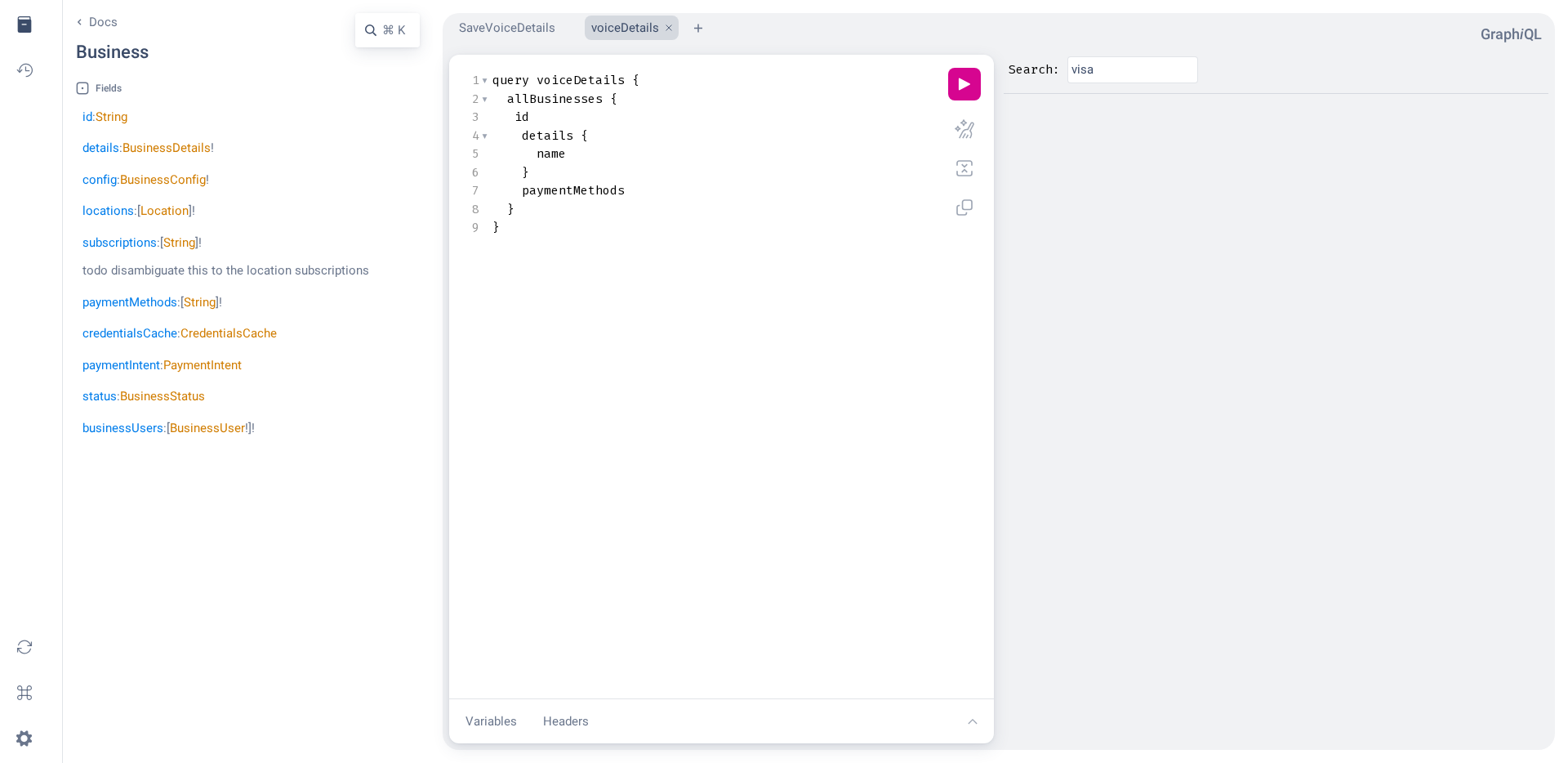
scroll to position [59418, 0]
